Goal: Check status

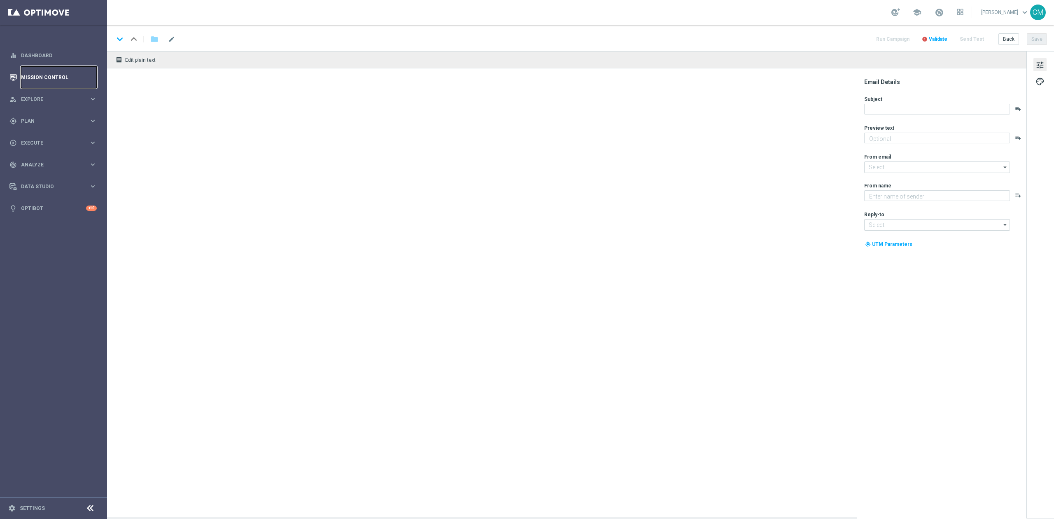
click at [54, 79] on link "Mission Control" at bounding box center [59, 77] width 76 height 22
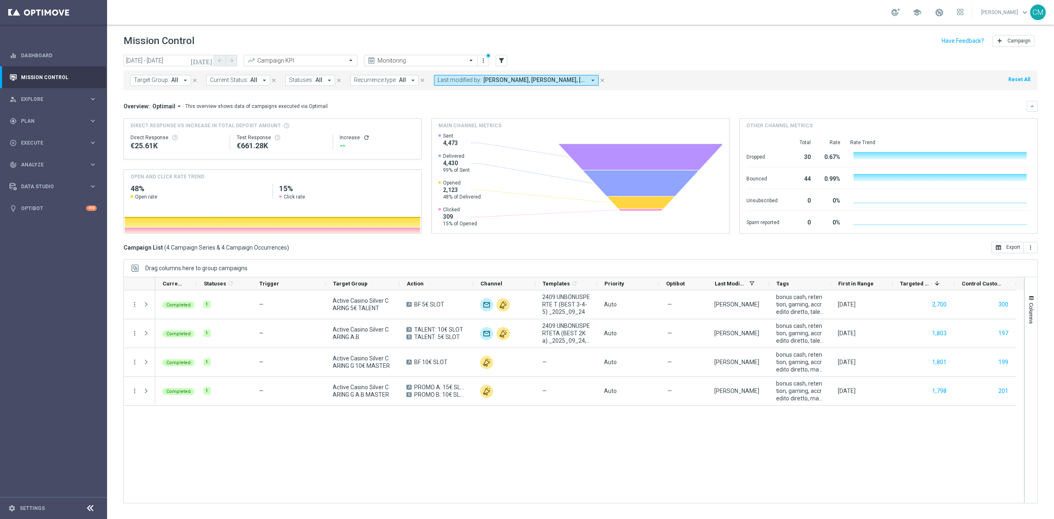
click at [208, 62] on icon "[DATE]" at bounding box center [202, 60] width 22 height 7
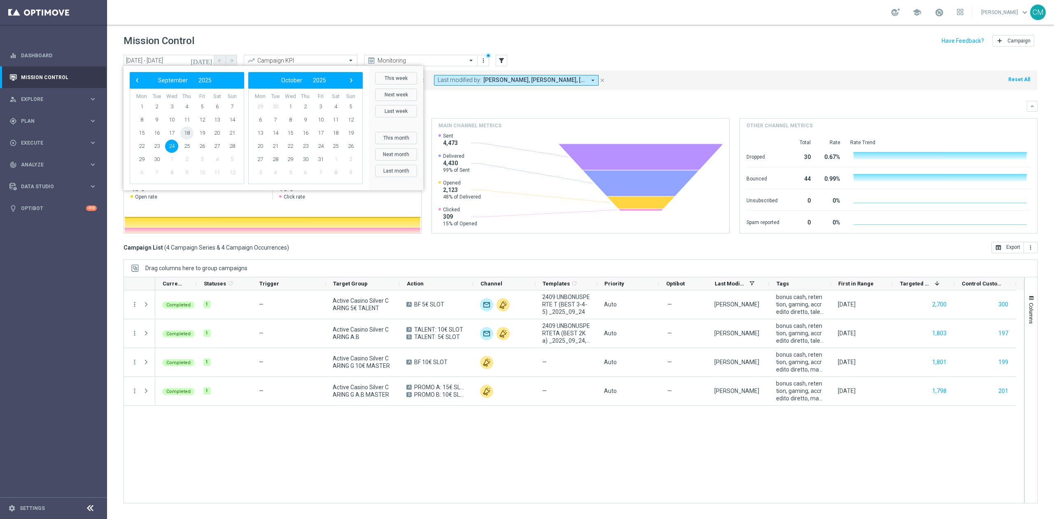
click at [190, 132] on span "18" at bounding box center [186, 132] width 13 height 13
type input "18 Sep 2025 - 18 Sep 2025"
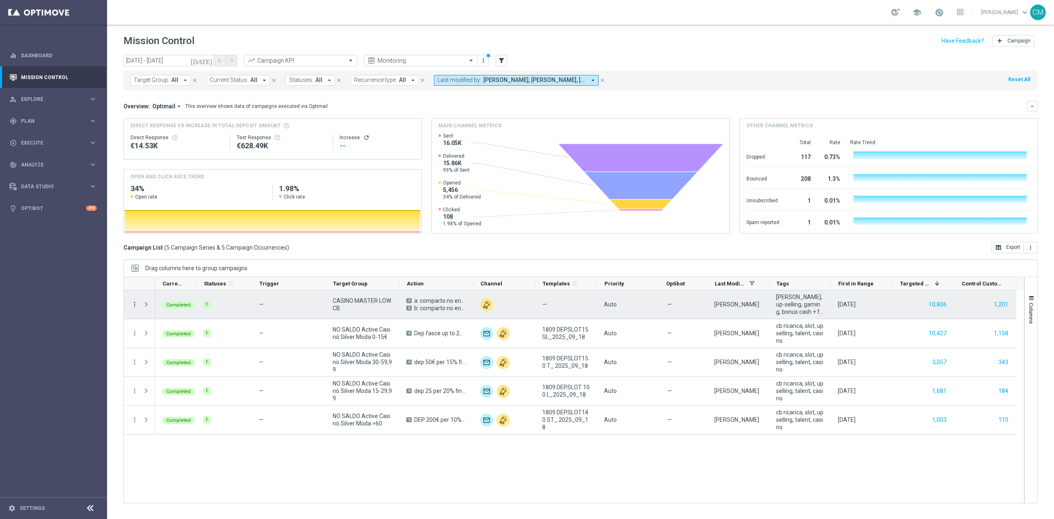
click at [133, 303] on icon "more_vert" at bounding box center [134, 304] width 7 height 7
click at [190, 353] on span "Go to Campaign Analysis" at bounding box center [180, 356] width 59 height 6
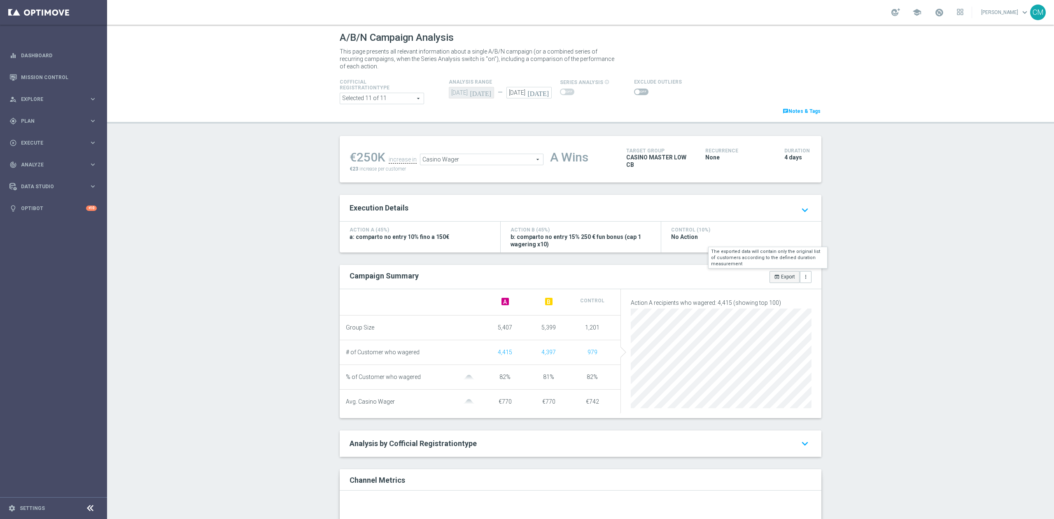
click at [774, 279] on icon "open_in_browser" at bounding box center [777, 277] width 6 height 6
